Goal: Information Seeking & Learning: Learn about a topic

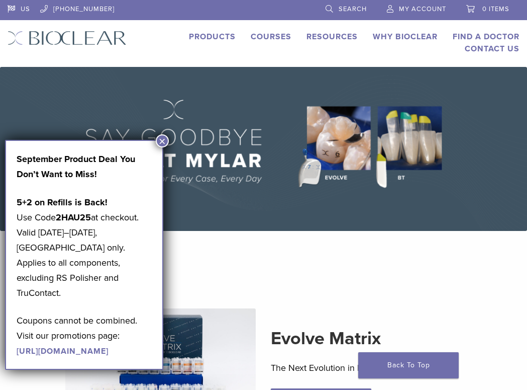
click at [335, 5] on link "Search" at bounding box center [346, 7] width 41 height 15
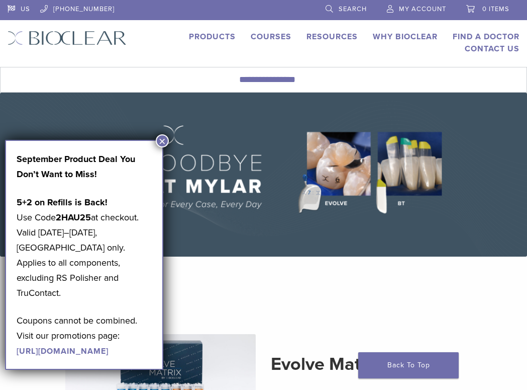
click at [159, 142] on button "×" at bounding box center [162, 140] width 13 height 13
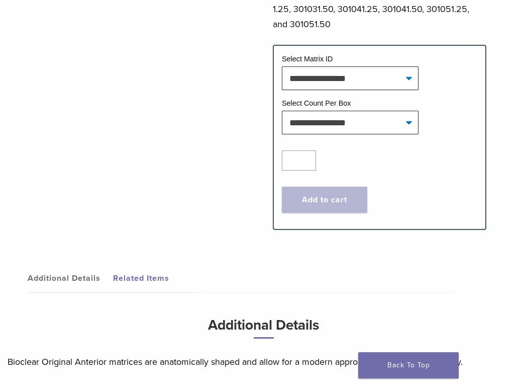
scroll to position [494, 0]
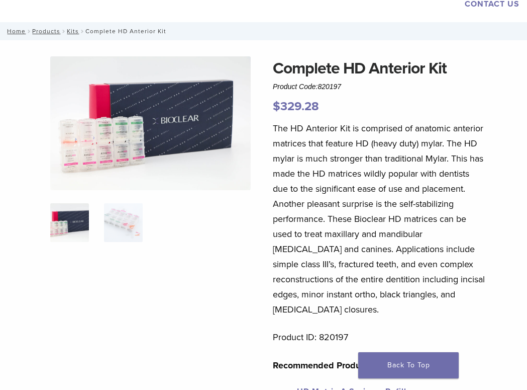
scroll to position [25, 0]
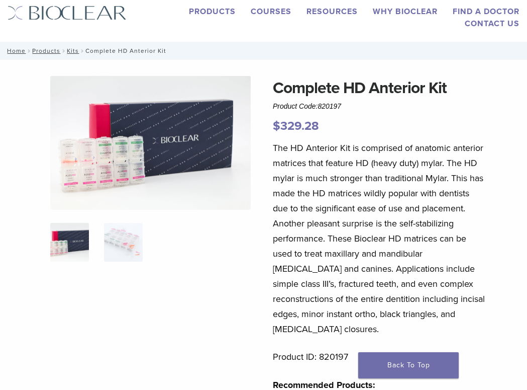
click at [86, 184] on img at bounding box center [150, 143] width 201 height 134
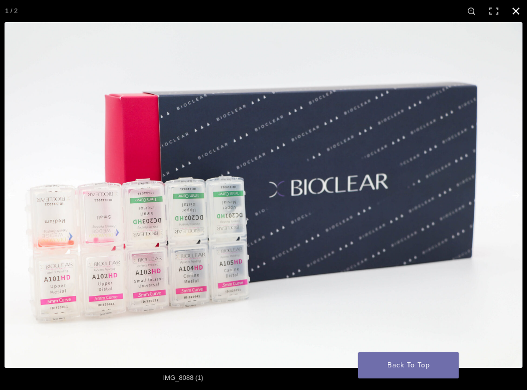
click at [519, 14] on button "Close (Esc)" at bounding box center [516, 11] width 22 height 22
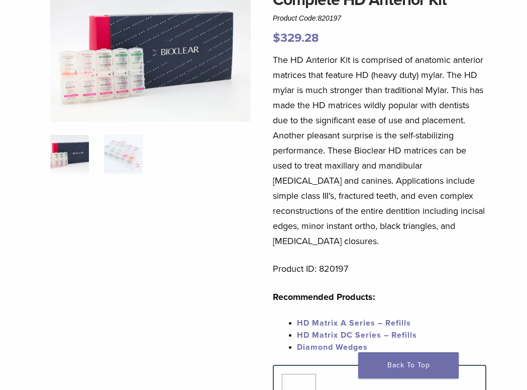
scroll to position [274, 0]
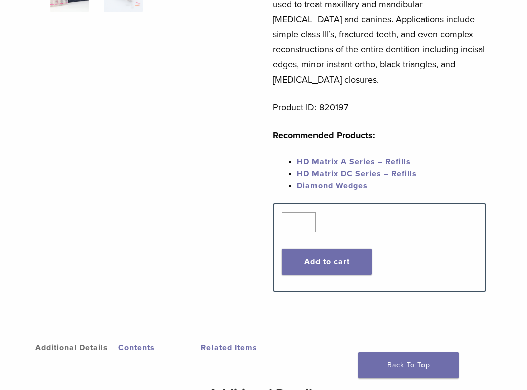
click at [373, 168] on span "HD Matrix DC Series – Refills" at bounding box center [357, 173] width 120 height 10
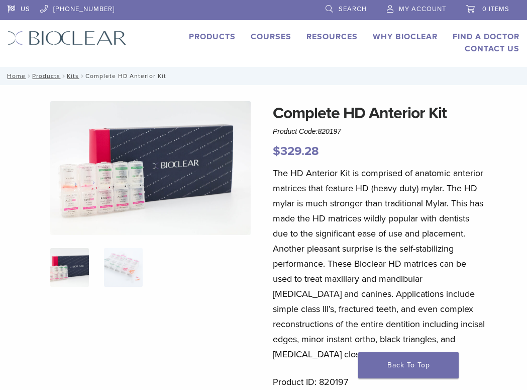
scroll to position [274, 0]
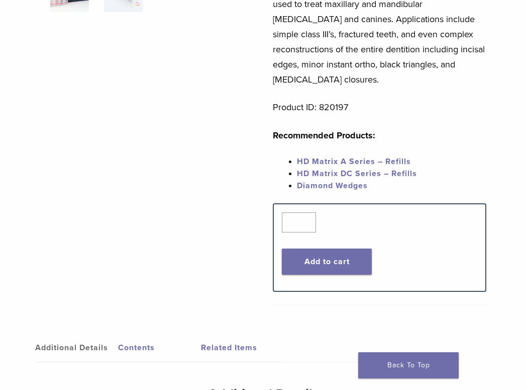
click at [360, 180] on link "Diamond Wedges" at bounding box center [332, 185] width 71 height 10
